Goal: Find specific page/section: Find specific page/section

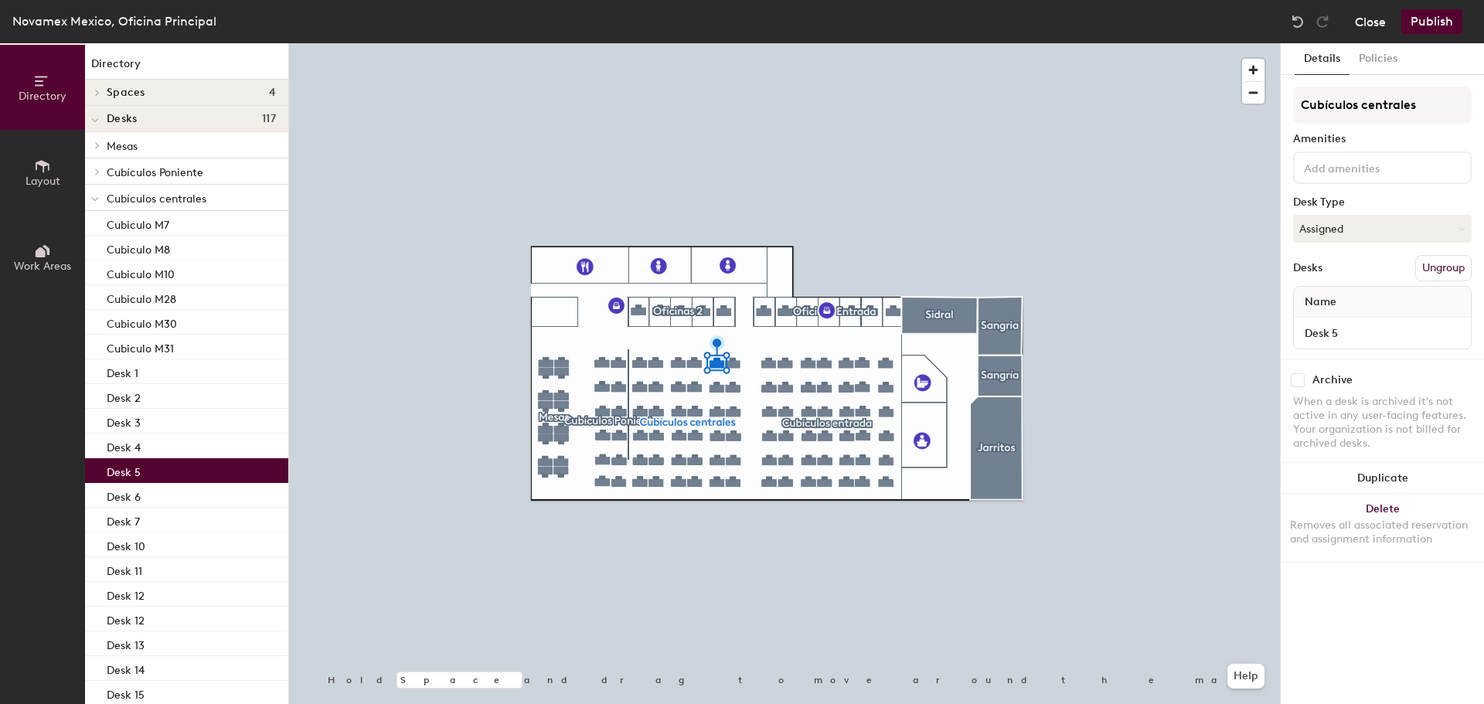
click at [1377, 24] on button "Close" at bounding box center [1370, 21] width 31 height 25
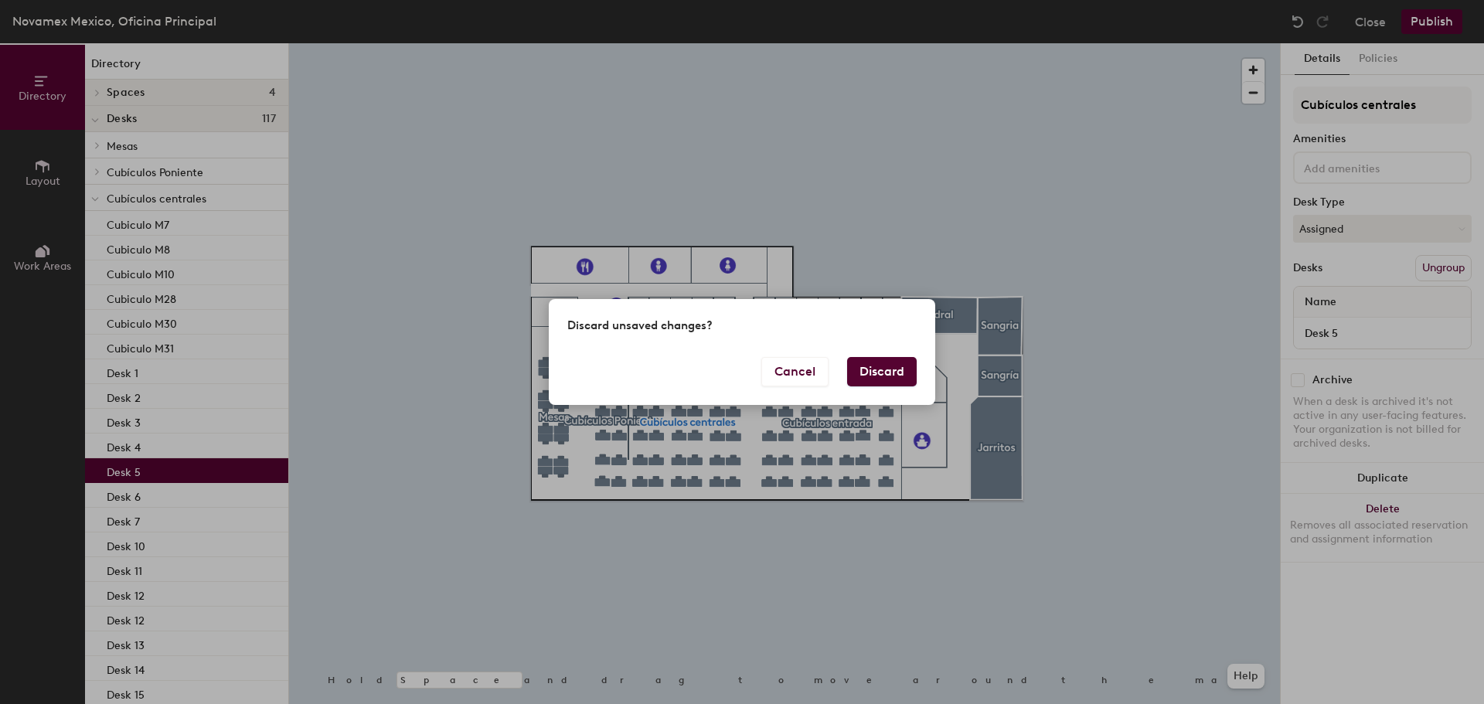
click at [1374, 233] on div "Discard unsaved changes? Cancel Discard" at bounding box center [742, 352] width 1484 height 704
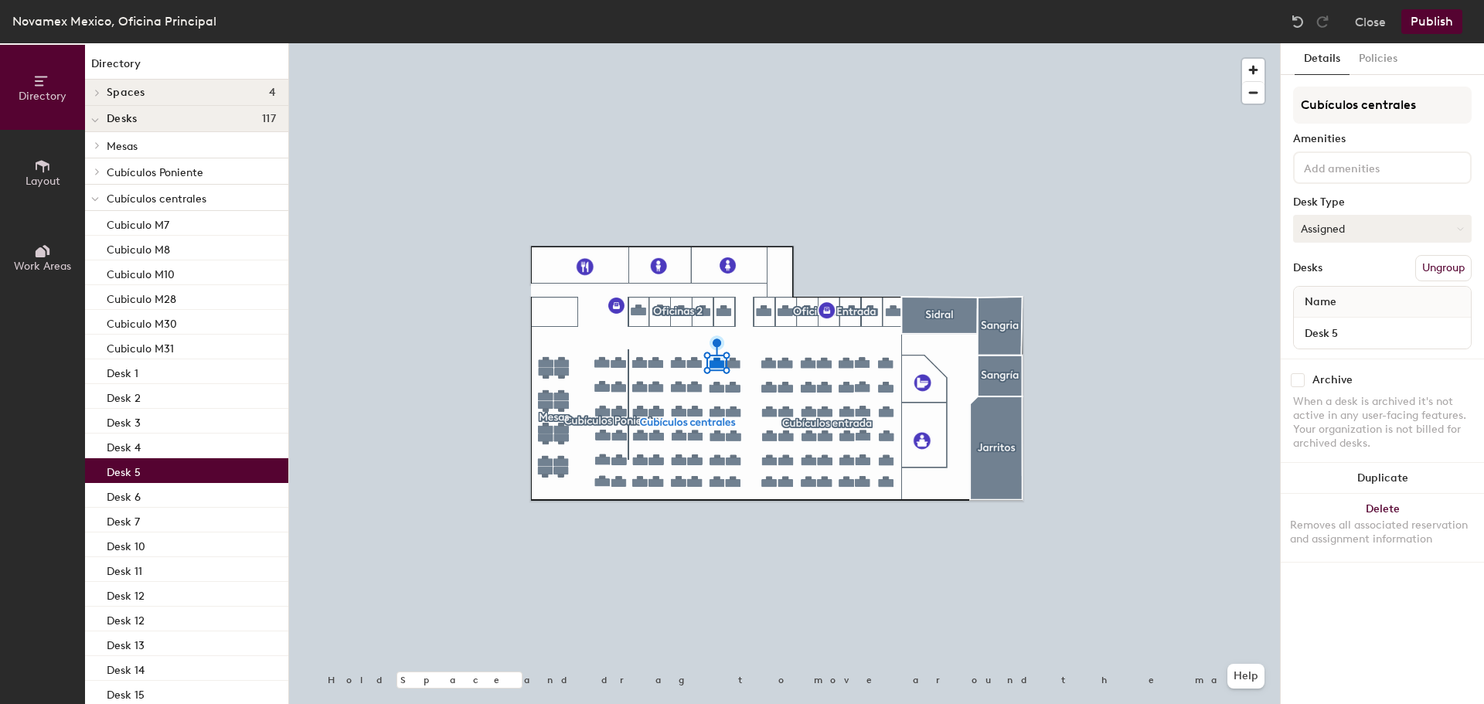
click at [1374, 230] on button "Assigned" at bounding box center [1382, 229] width 179 height 28
click at [1313, 301] on div "Hot" at bounding box center [1371, 299] width 155 height 23
click at [1331, 225] on button "Hot" at bounding box center [1382, 229] width 179 height 28
click at [1313, 318] on div "Hoteled" at bounding box center [1371, 323] width 155 height 23
click at [1243, 679] on button "Help" at bounding box center [1245, 676] width 37 height 25
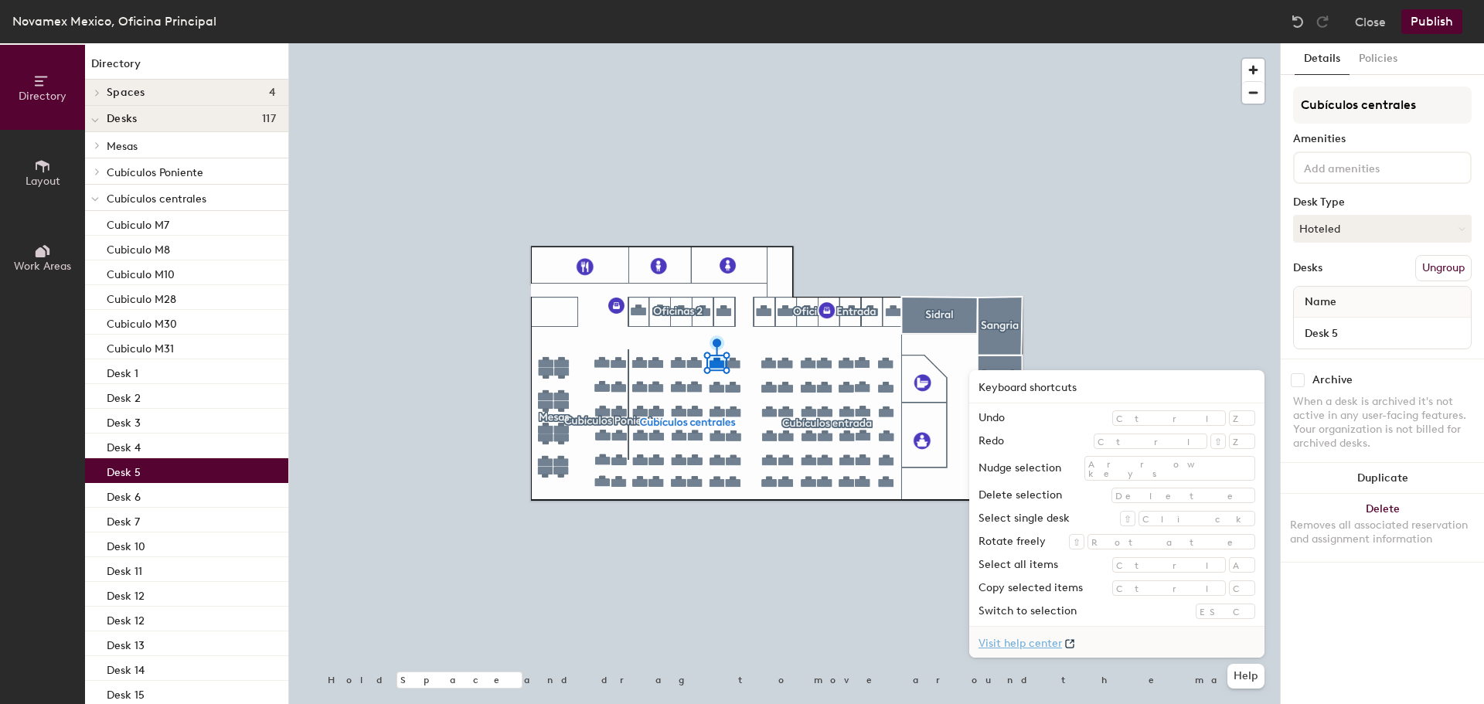
click at [1136, 645] on link "Visit help center" at bounding box center [1116, 642] width 295 height 31
click at [1371, 19] on button "Close" at bounding box center [1370, 21] width 31 height 25
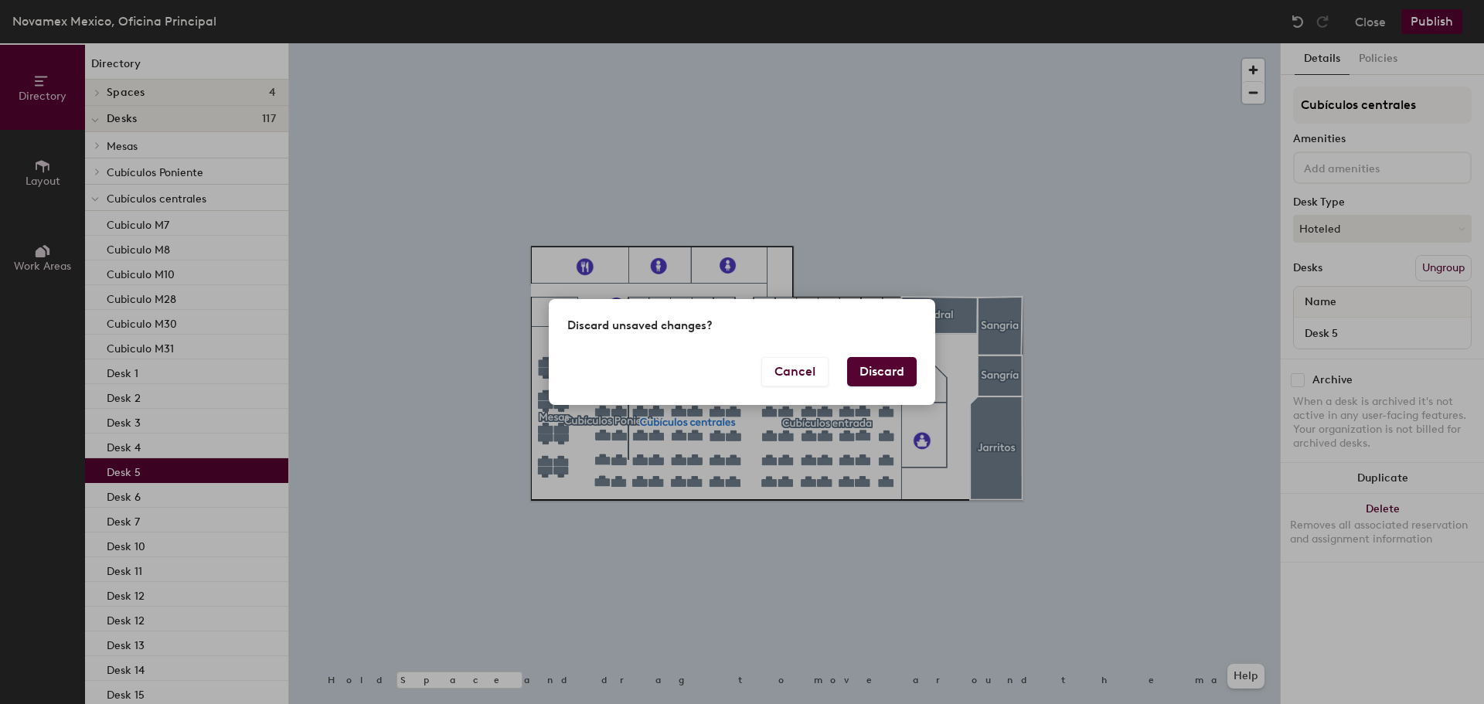
click at [883, 369] on button "Discard" at bounding box center [882, 371] width 70 height 29
